Goal: Task Accomplishment & Management: Use online tool/utility

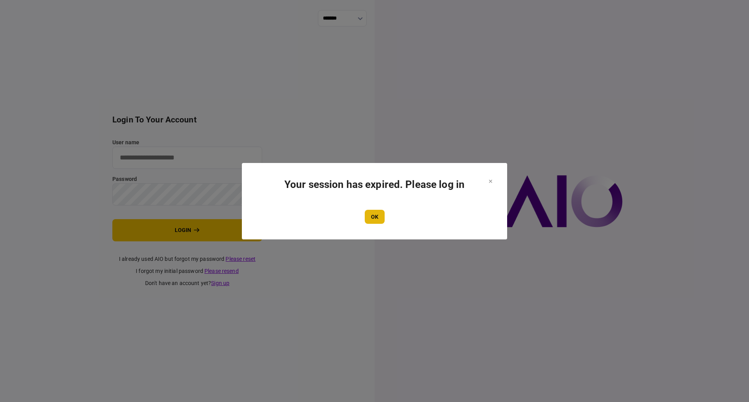
type input "**********"
click at [375, 212] on button "OK" at bounding box center [375, 217] width 20 height 14
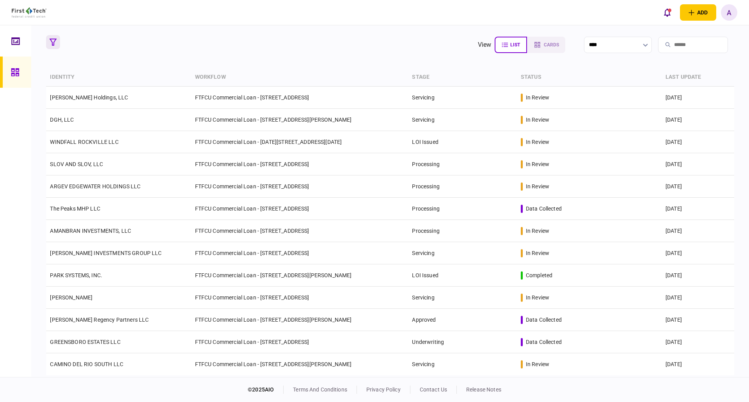
click at [50, 40] on icon "button" at bounding box center [53, 42] width 7 height 7
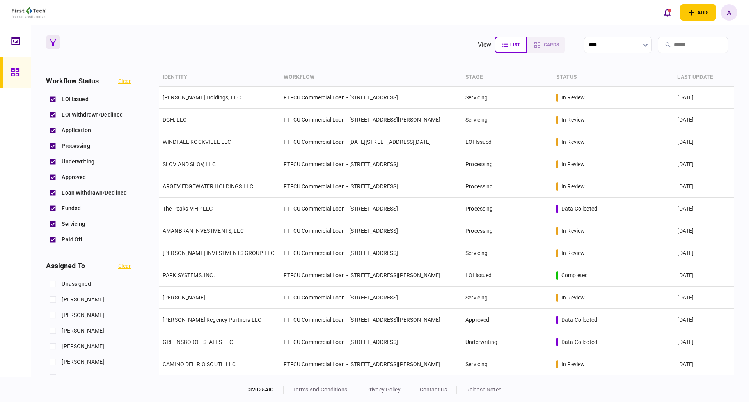
scroll to position [312, 0]
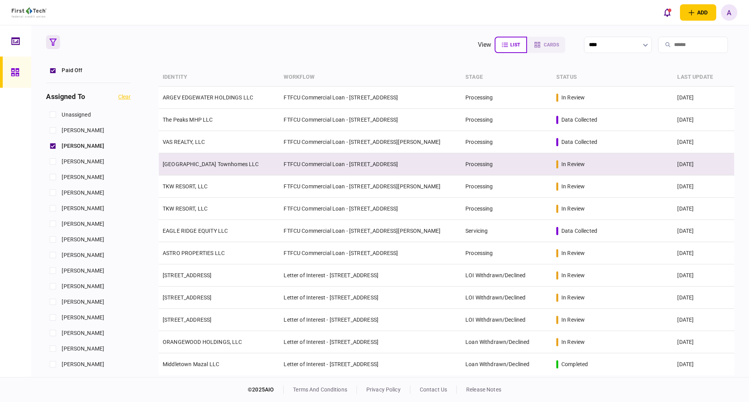
click at [214, 165] on link "[GEOGRAPHIC_DATA] Townhomes LLC" at bounding box center [211, 164] width 96 height 6
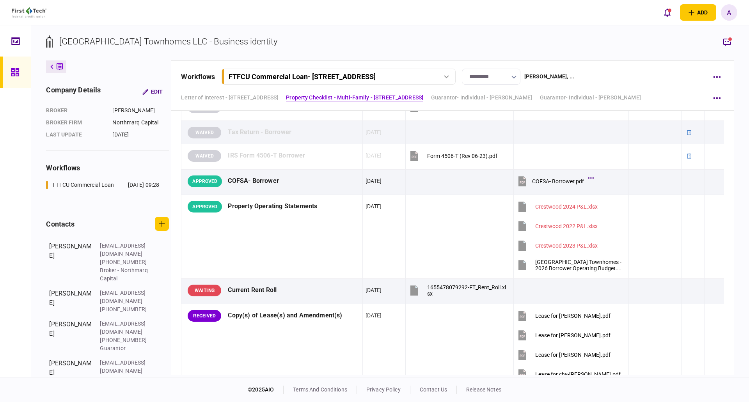
scroll to position [429, 0]
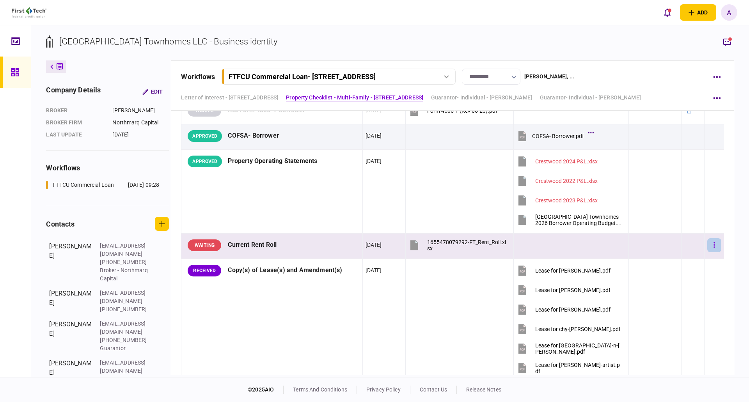
click at [710, 247] on button "button" at bounding box center [714, 245] width 14 height 14
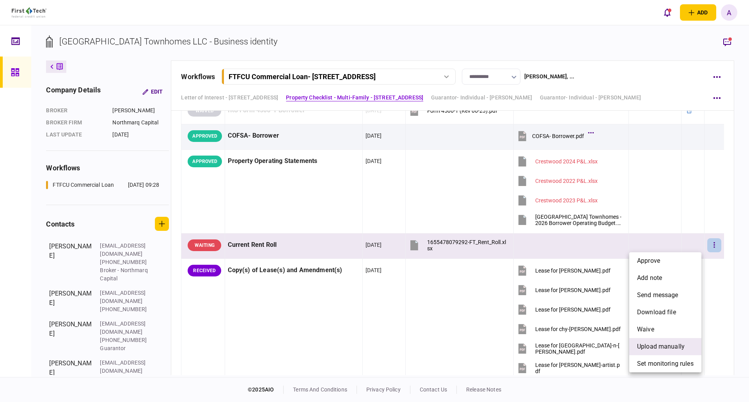
click at [657, 347] on span "upload manually" at bounding box center [661, 346] width 48 height 9
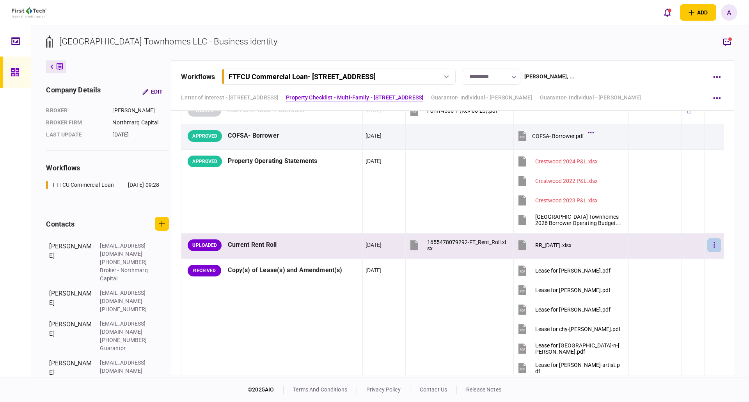
click at [713, 244] on icon "button" at bounding box center [714, 244] width 2 height 7
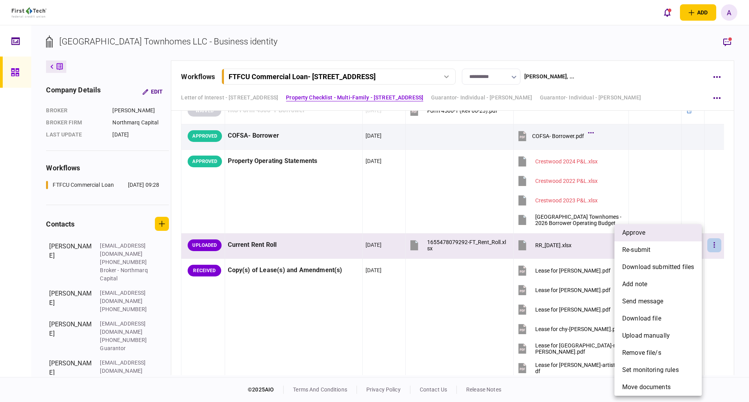
click at [653, 235] on li "approve" at bounding box center [657, 232] width 87 height 17
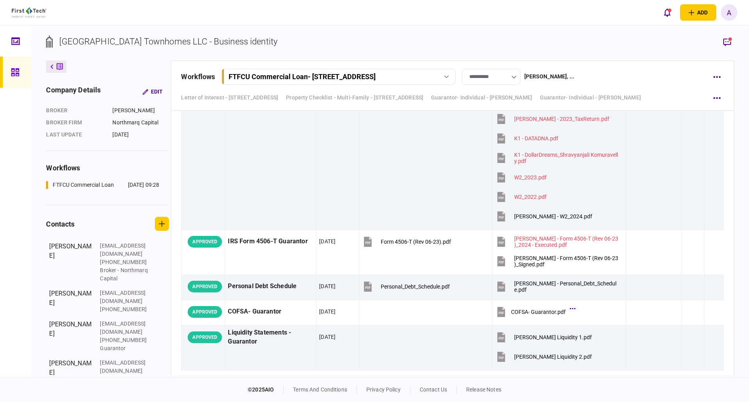
scroll to position [2925, 0]
